Goal: Information Seeking & Learning: Understand process/instructions

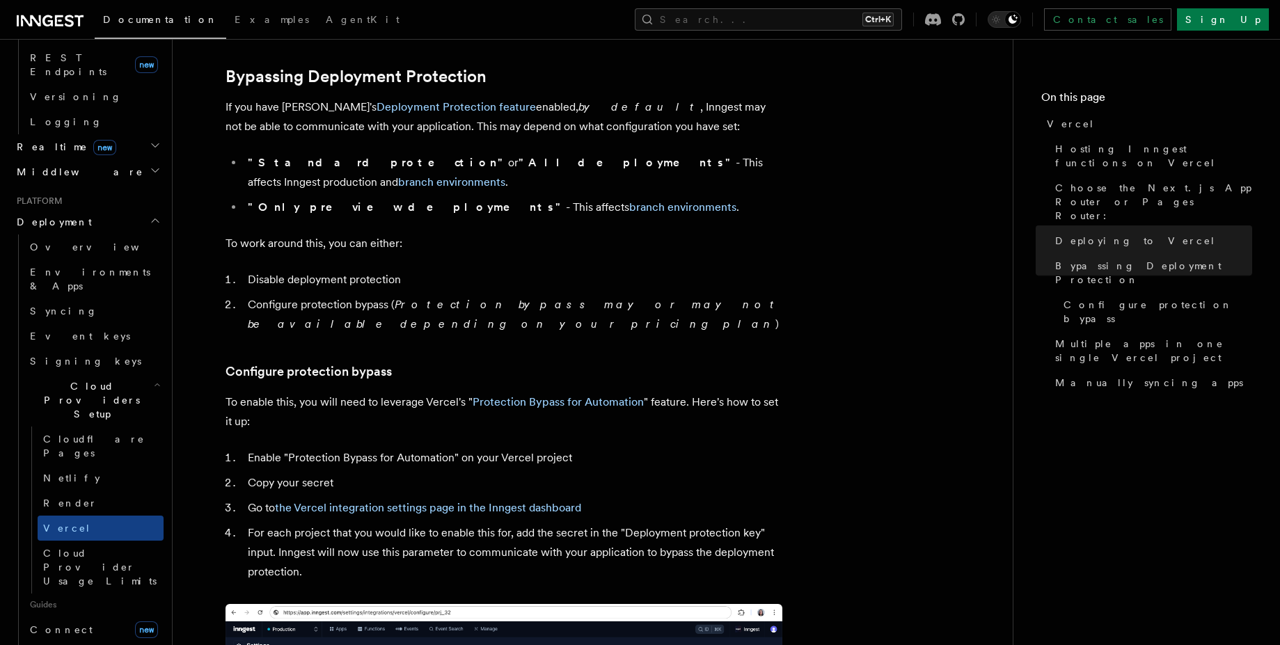
scroll to position [585, 0]
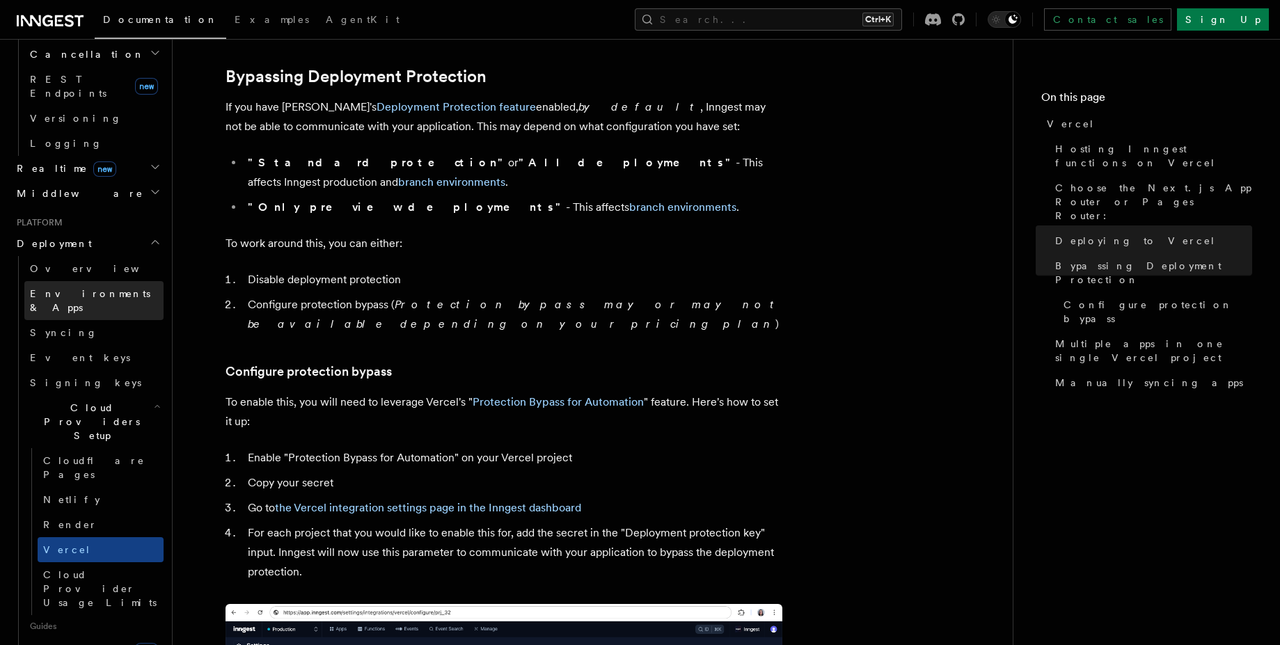
click at [122, 287] on span "Environments & Apps" at bounding box center [97, 301] width 134 height 28
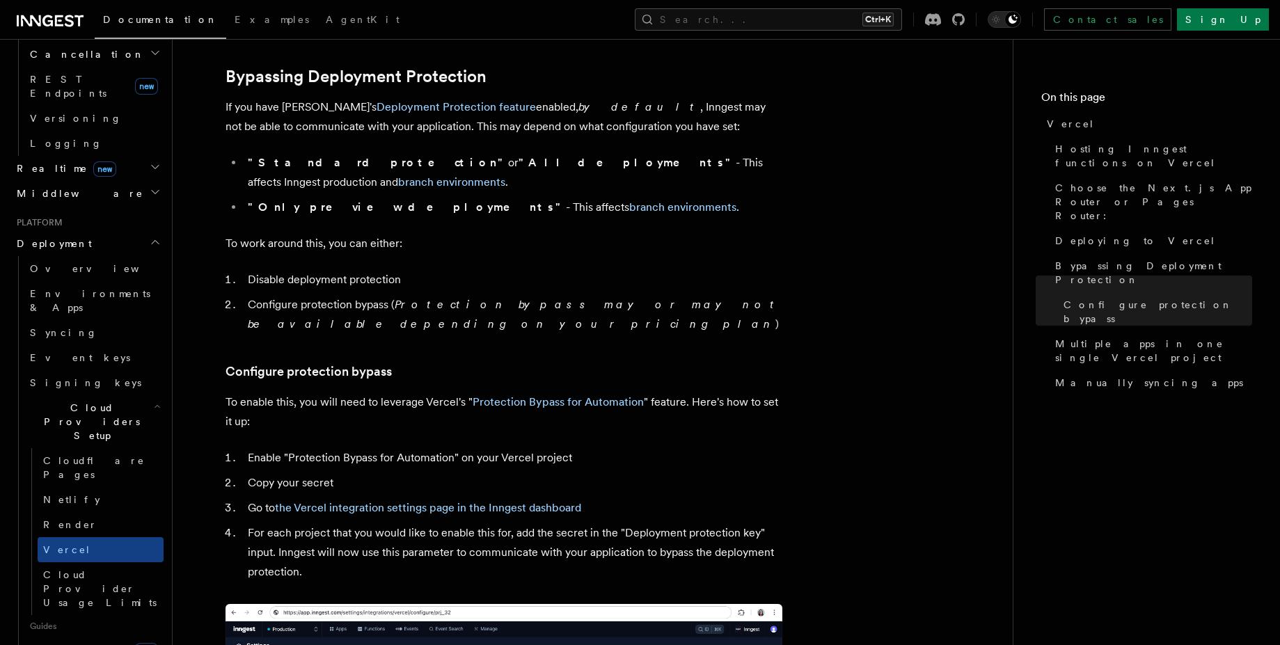
click at [856, 418] on article "Platform Deployment Cloud Providers Setup Vercel Inngest enables you to host yo…" at bounding box center [593, 483] width 796 height 2900
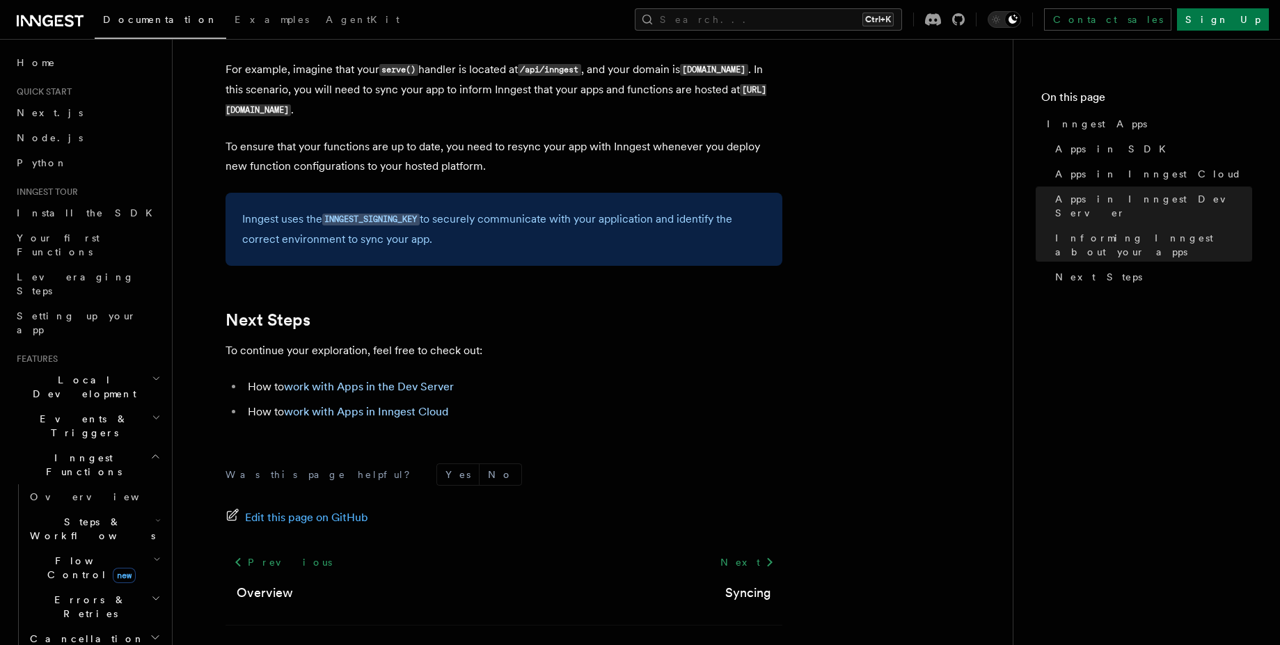
scroll to position [2231, 0]
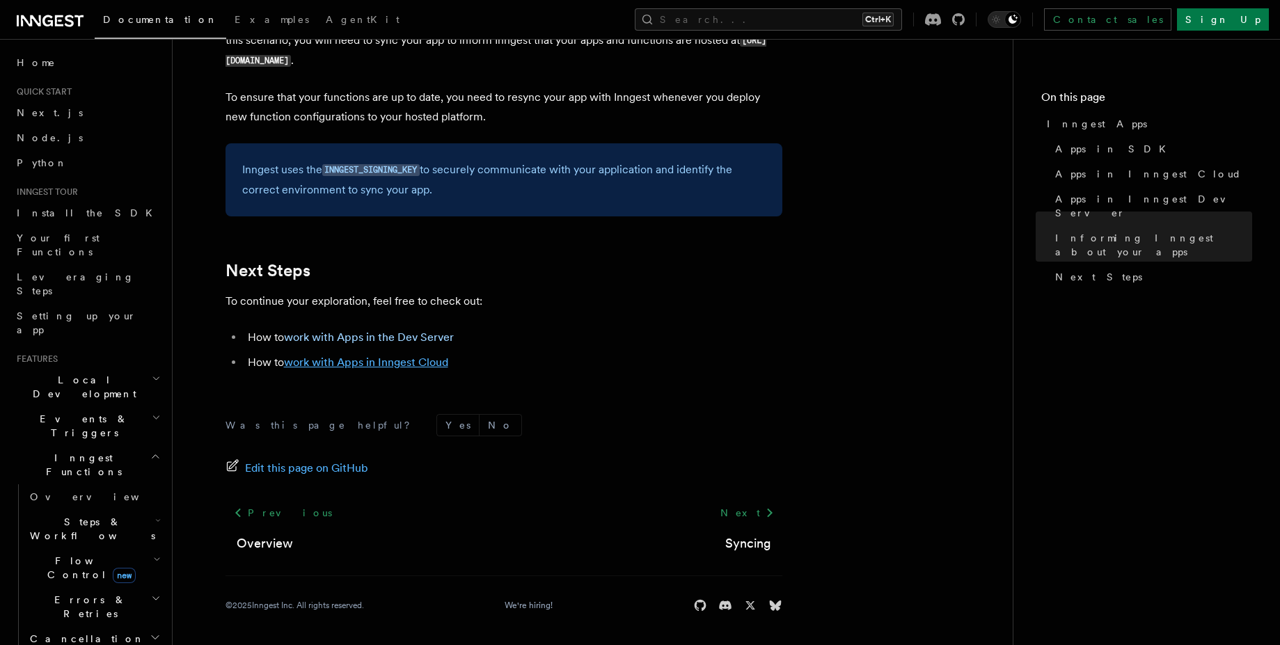
click at [382, 360] on link "work with Apps in Inngest Cloud" at bounding box center [366, 362] width 164 height 13
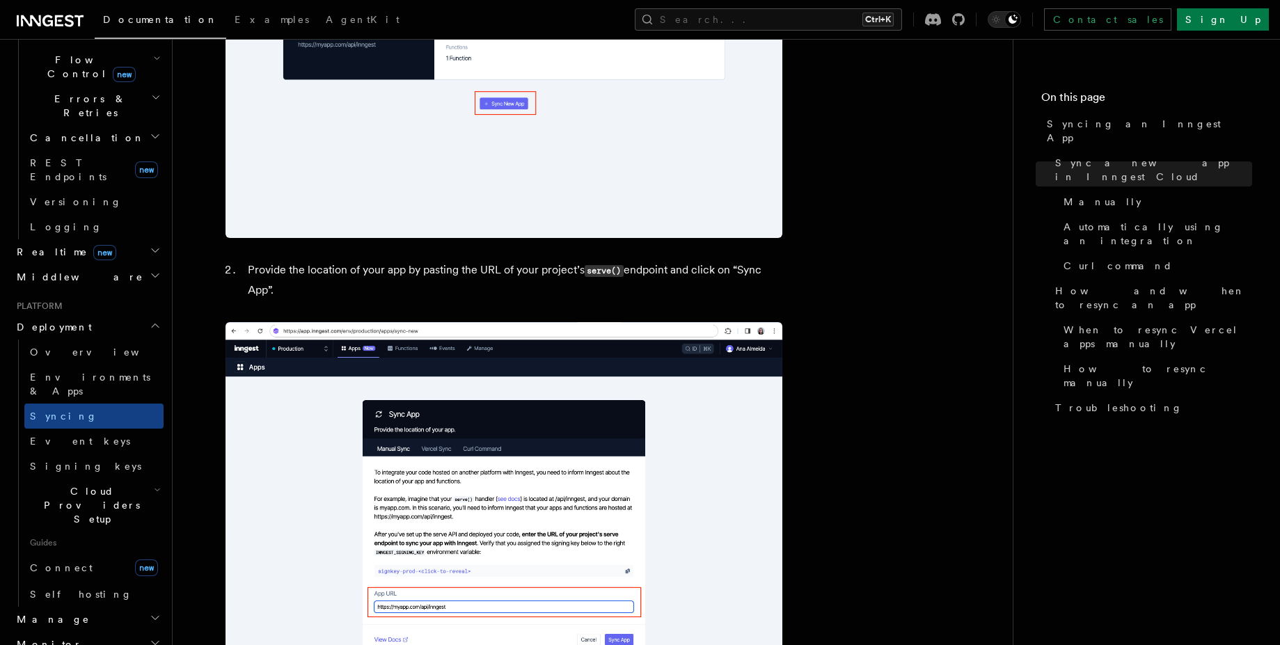
scroll to position [585, 0]
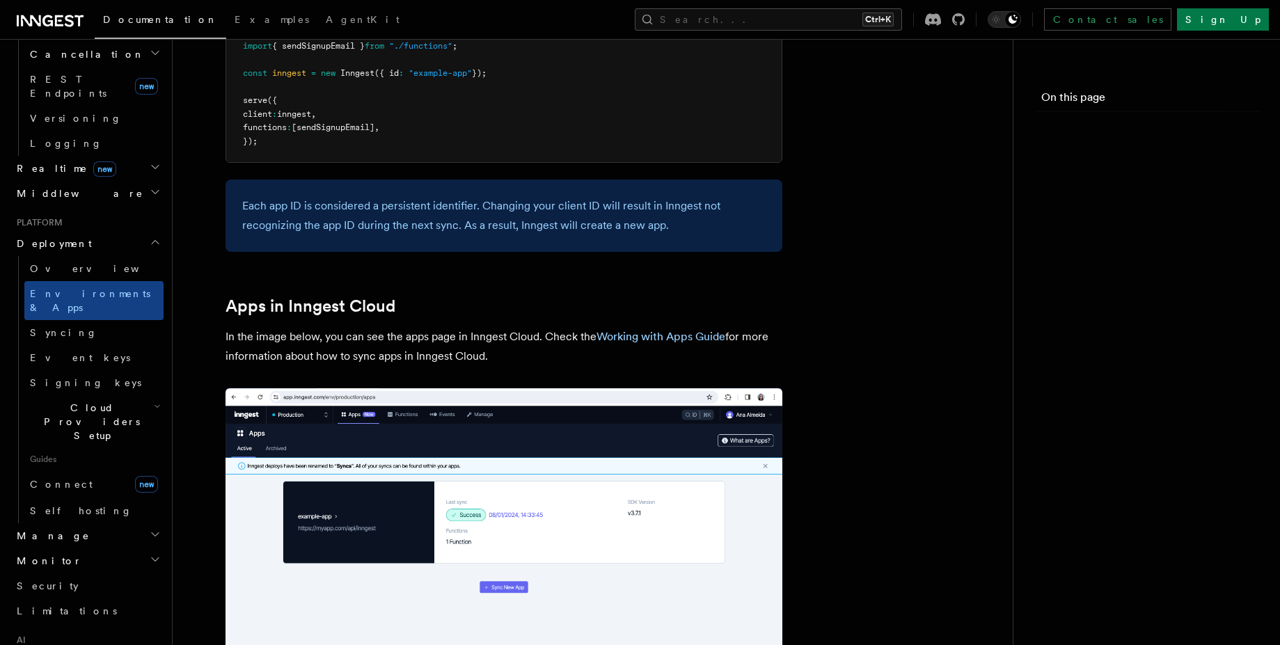
scroll to position [2231, 0]
